Goal: Find specific page/section: Find specific page/section

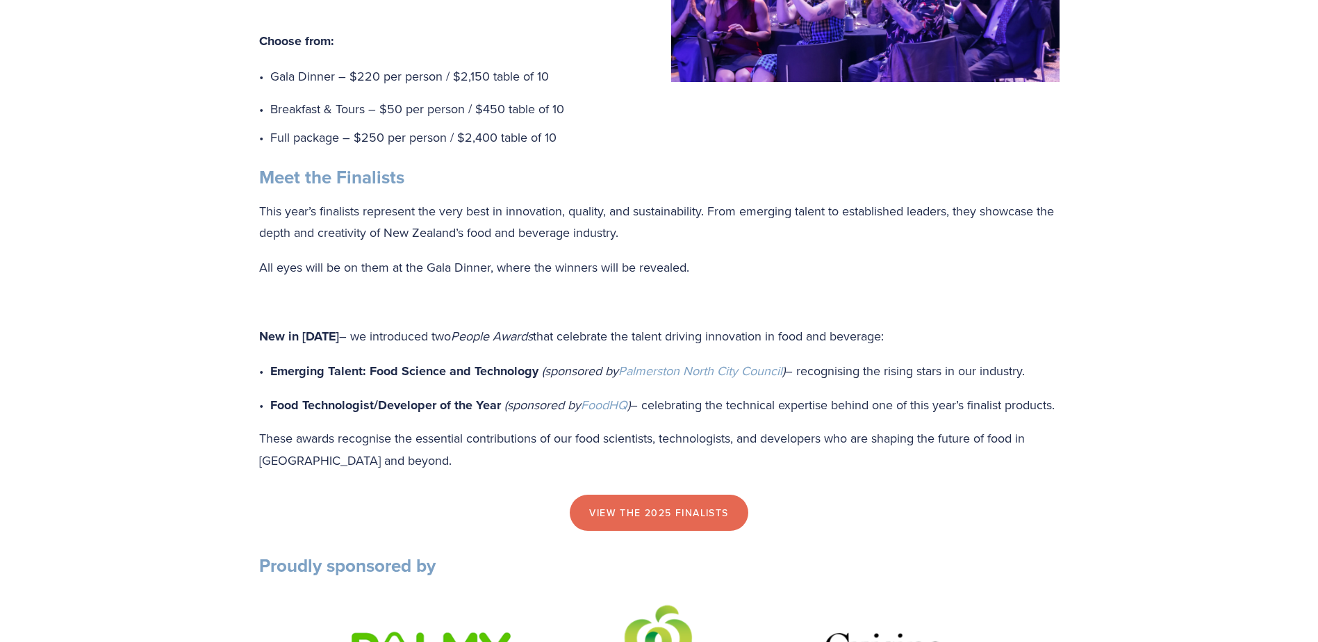
scroll to position [1182, 0]
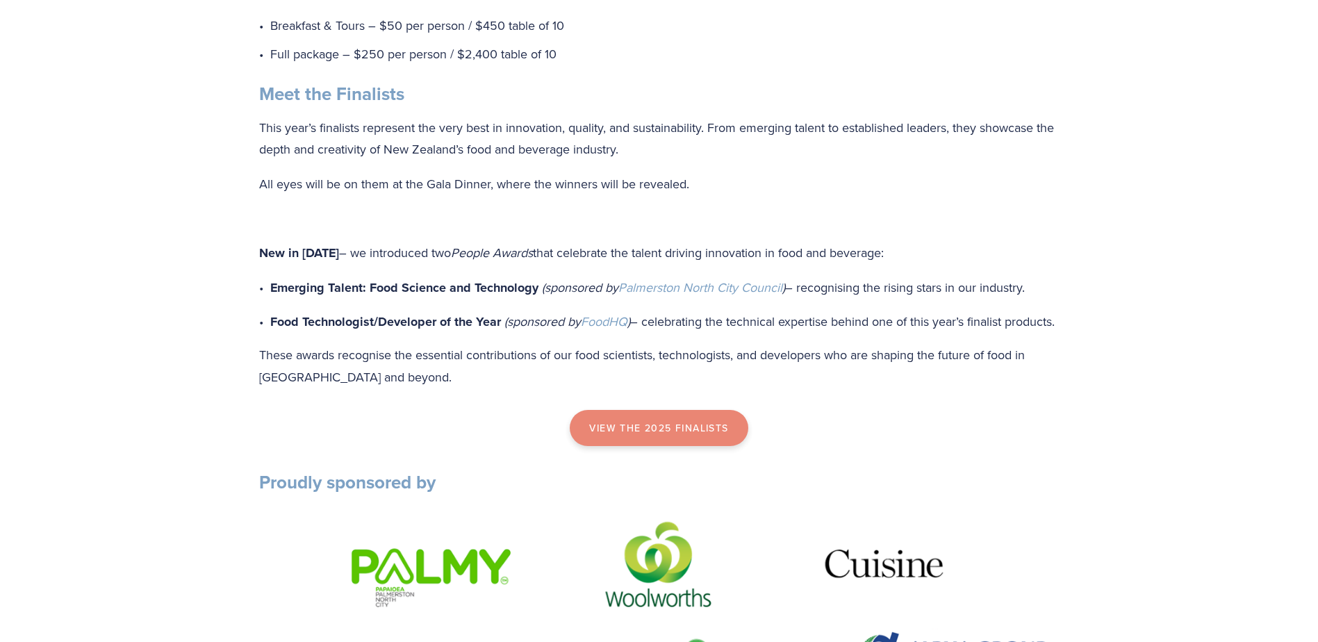
click at [667, 446] on link "view the 2025 finalists" at bounding box center [659, 428] width 178 height 36
